Goal: Task Accomplishment & Management: Manage account settings

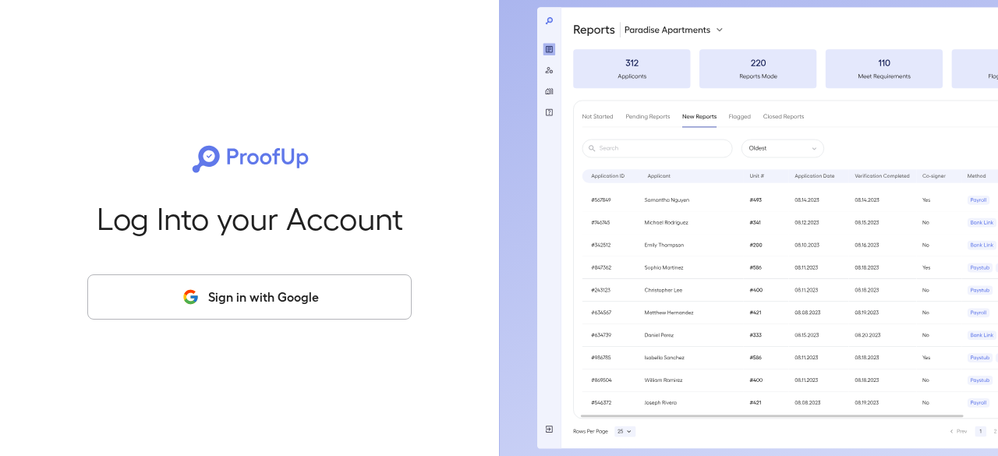
click at [270, 292] on button "Sign in with Google" at bounding box center [249, 296] width 324 height 45
click at [274, 324] on div "Log Into your Account Sign in with Google" at bounding box center [249, 228] width 449 height 456
click at [214, 296] on button "Sign in with Google" at bounding box center [249, 296] width 324 height 45
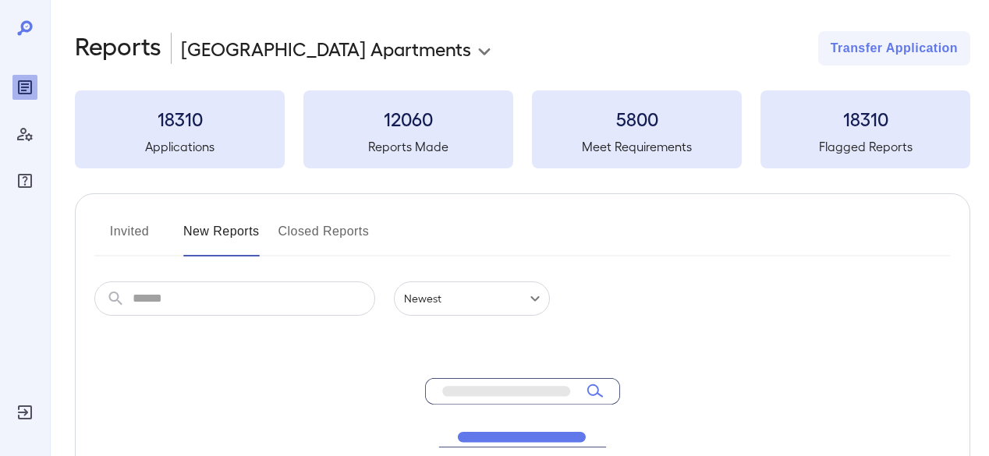
click at [133, 233] on button "Invited" at bounding box center [129, 237] width 70 height 37
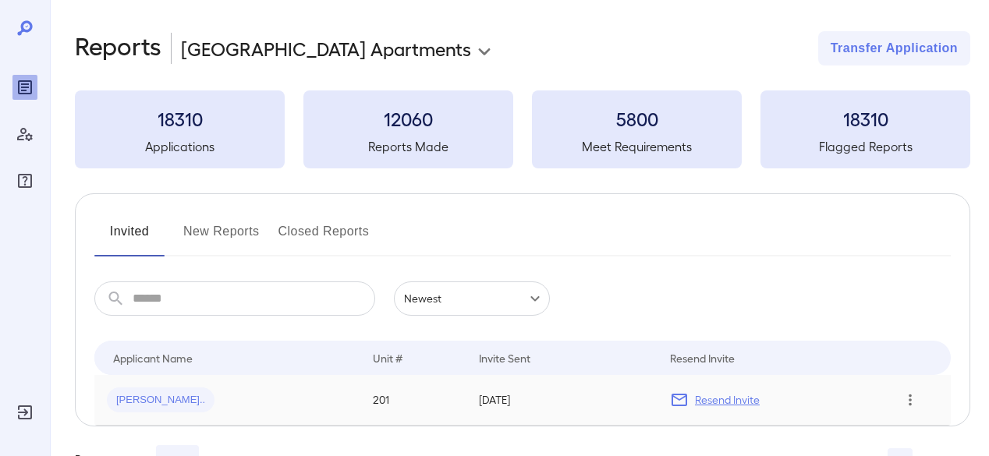
click at [910, 399] on icon "Row Actions" at bounding box center [909, 400] width 3 height 12
click at [907, 424] on li "Remove Application" at bounding box center [923, 424] width 123 height 25
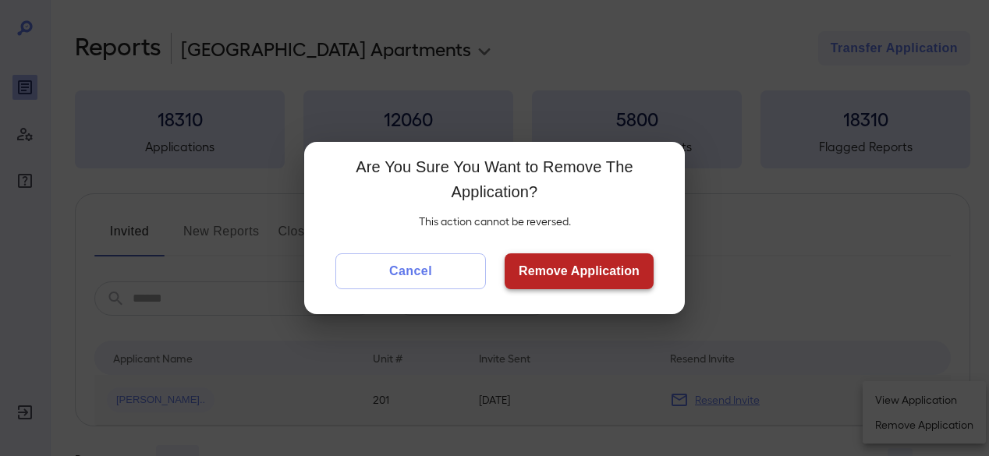
click at [557, 272] on button "Remove Application" at bounding box center [578, 271] width 149 height 36
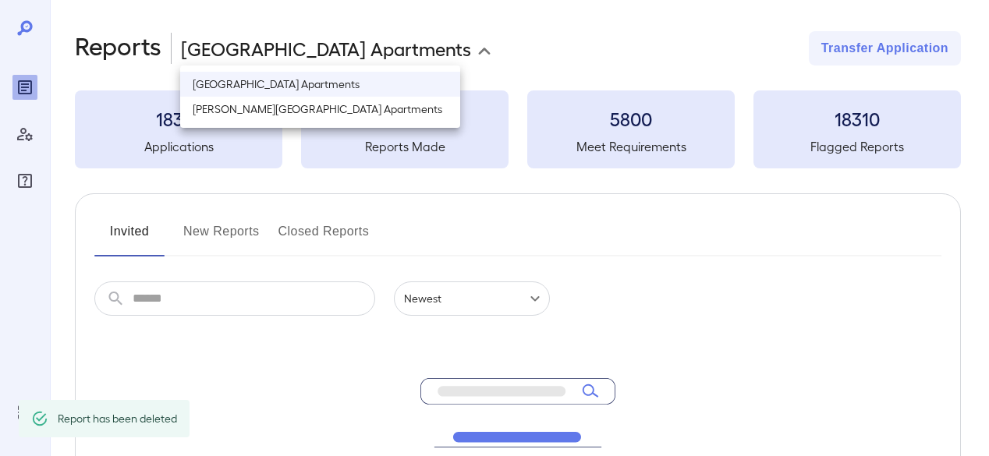
click at [328, 53] on body "**********" at bounding box center [494, 228] width 989 height 456
click at [283, 116] on li "[PERSON_NAME][GEOGRAPHIC_DATA] Apartments" at bounding box center [320, 109] width 280 height 25
type input "**********"
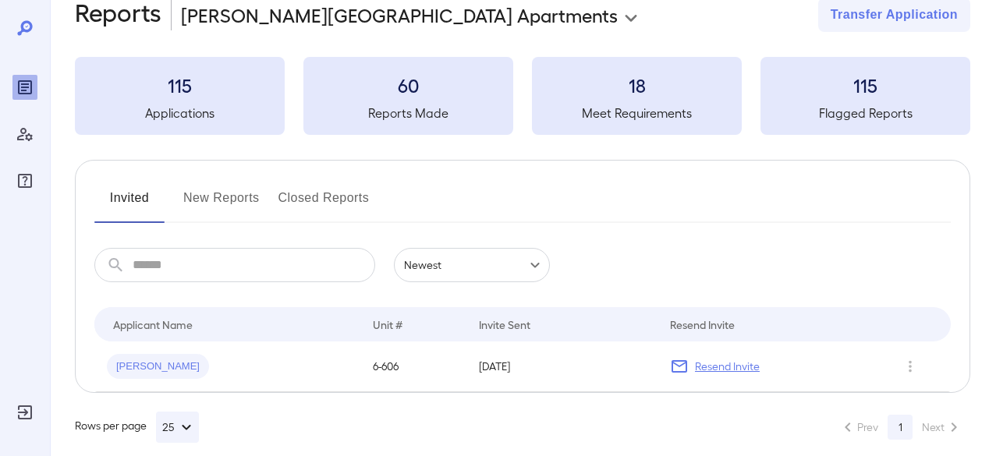
scroll to position [51, 0]
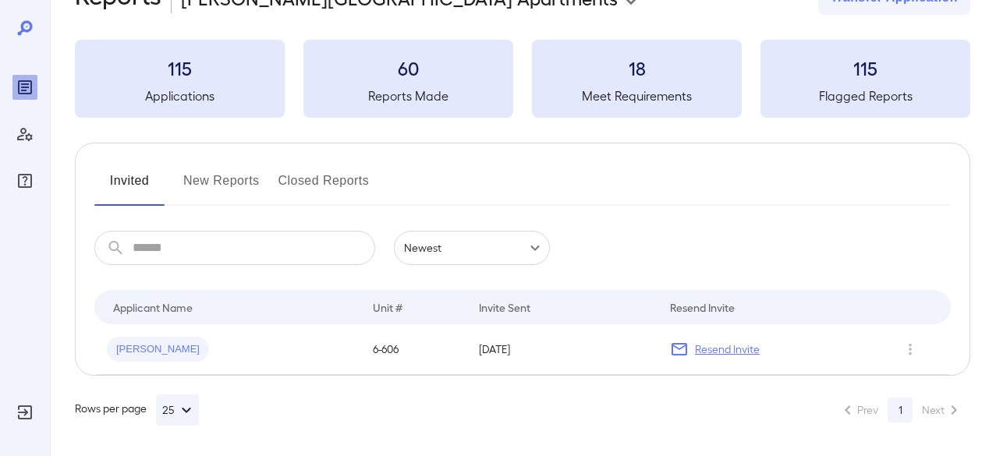
click at [240, 175] on button "New Reports" at bounding box center [221, 186] width 76 height 37
